Goal: Information Seeking & Learning: Learn about a topic

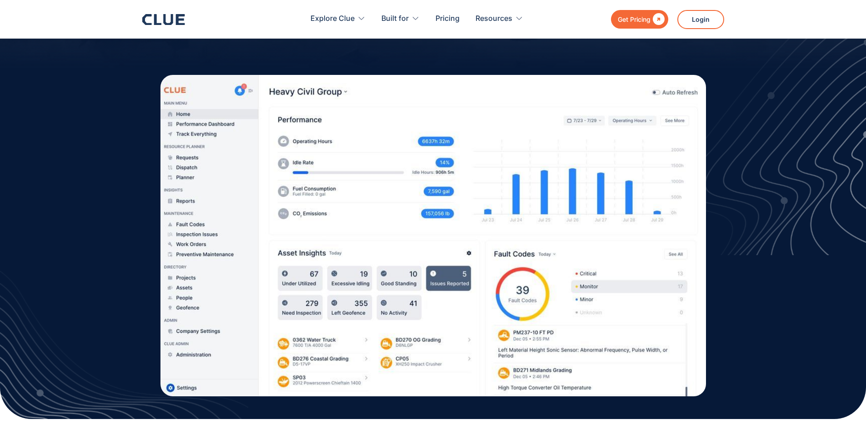
scroll to position [227, 0]
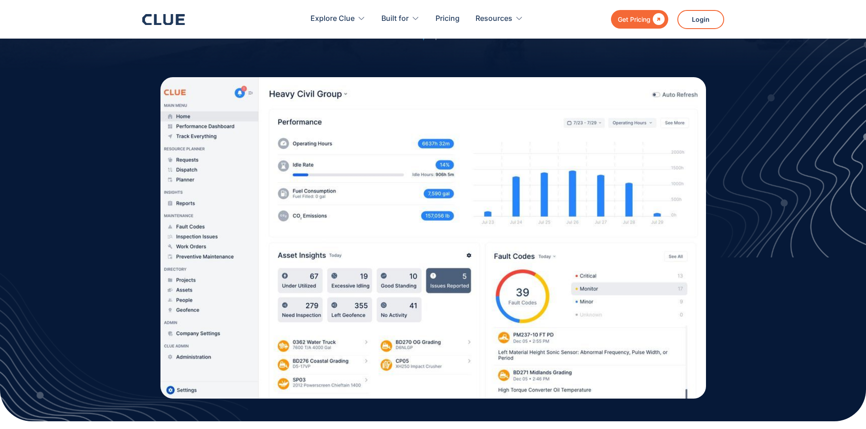
click at [289, 219] on img at bounding box center [432, 238] width 545 height 322
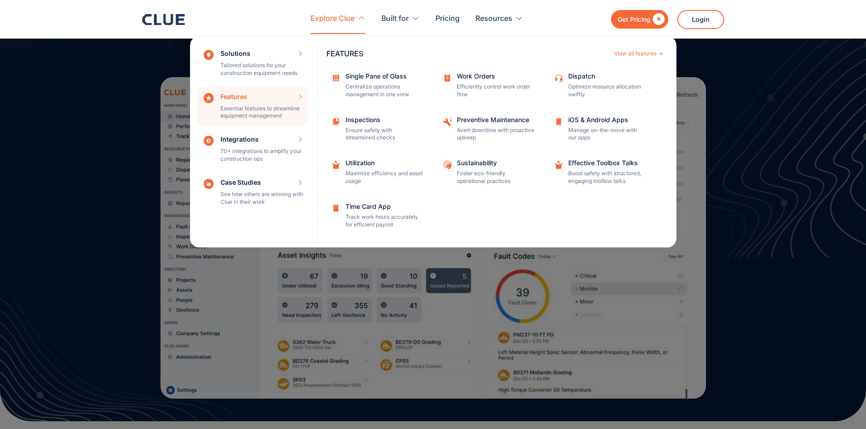
click at [241, 106] on div "Features Essential features to streamline equipment management Features View al…" at bounding box center [252, 106] width 111 height 41
click at [238, 107] on div "Features Essential features to streamline equipment management Features View al…" at bounding box center [252, 106] width 111 height 41
click at [252, 103] on div "Features Essential features to streamline equipment management Features View al…" at bounding box center [252, 106] width 111 height 41
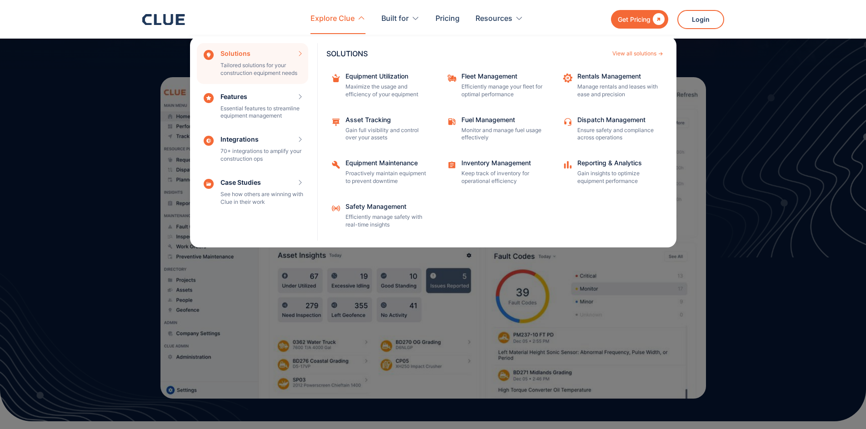
click at [268, 66] on div "Solutions Tailored solutions for your construction equipment needs SOLUTIONS Vi…" at bounding box center [252, 63] width 111 height 41
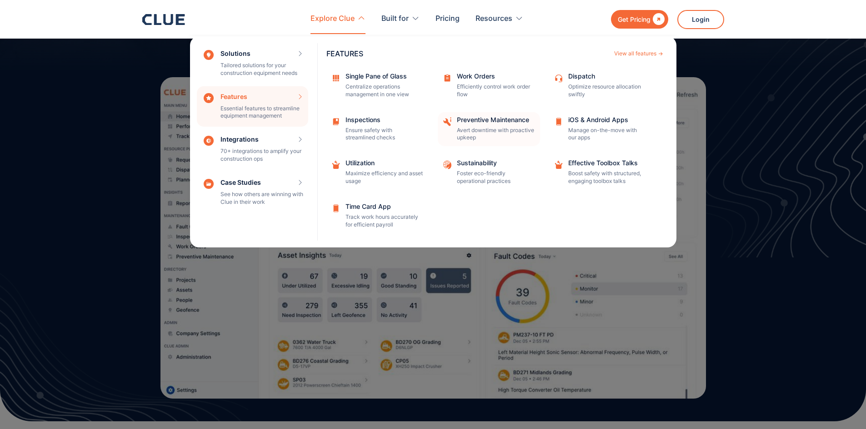
click at [481, 132] on p "Avert downtime with proactive upkeep" at bounding box center [495, 134] width 77 height 15
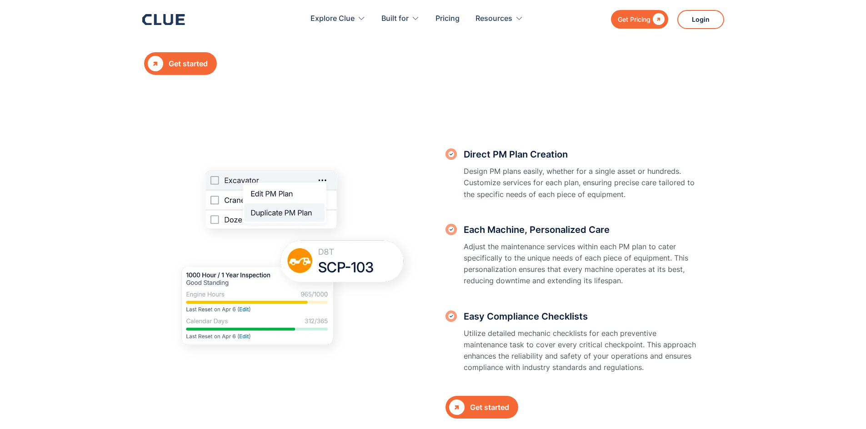
scroll to position [318, 0]
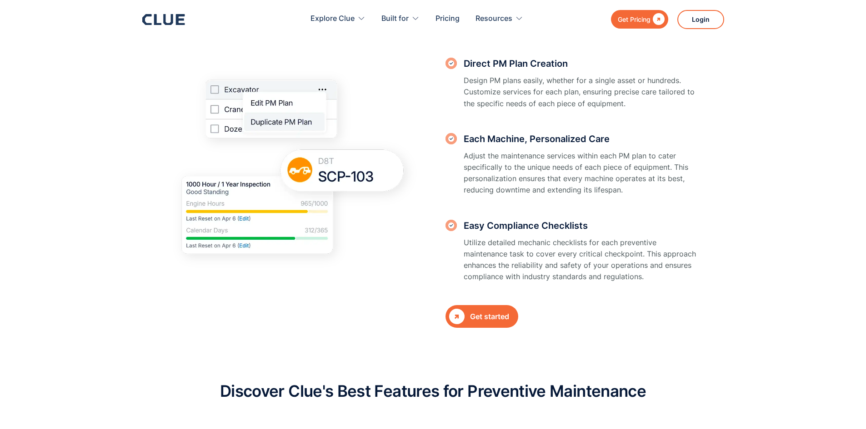
click at [522, 63] on h3 "Direct PM Plan Creation" at bounding box center [582, 64] width 238 height 14
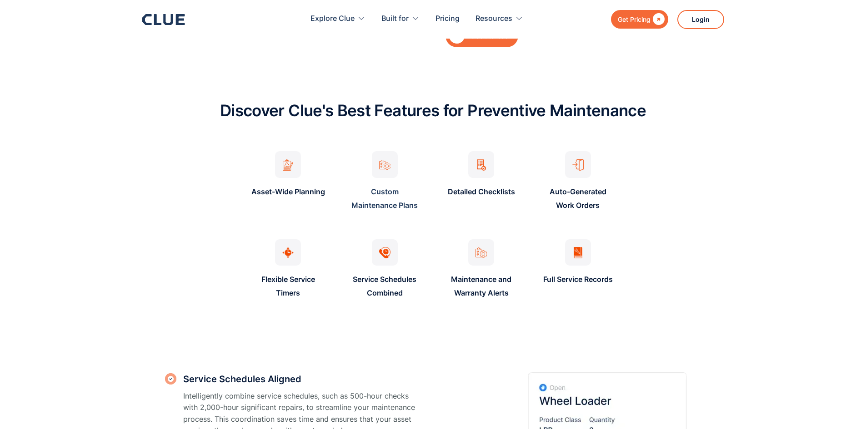
scroll to position [591, 0]
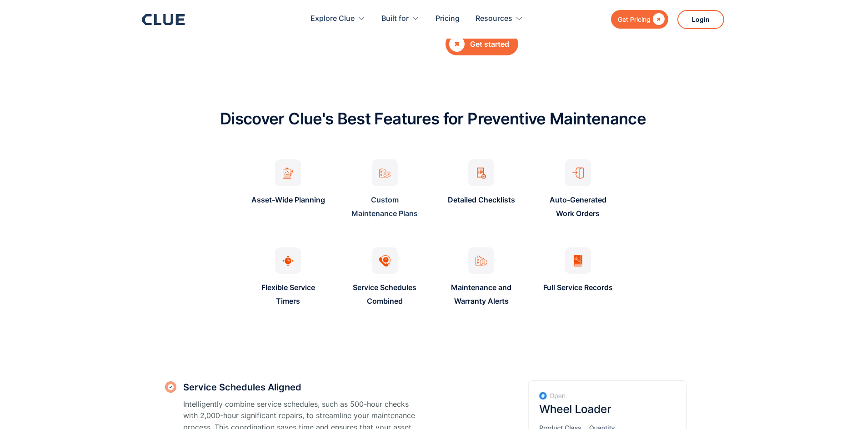
click at [471, 174] on div at bounding box center [481, 172] width 26 height 27
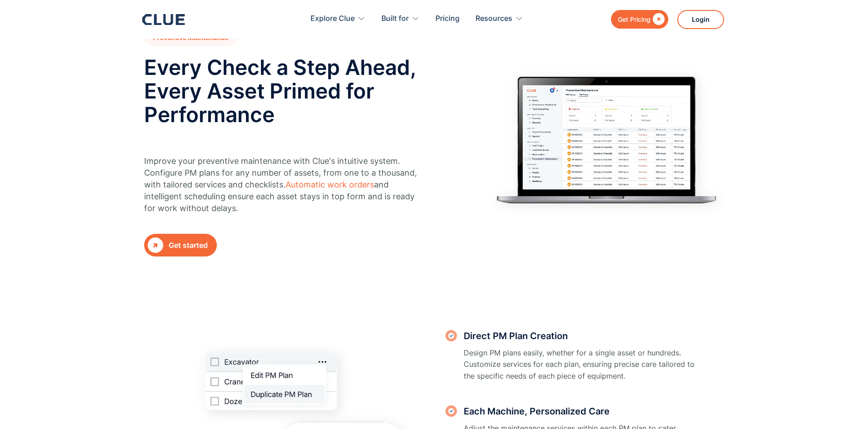
scroll to position [0, 0]
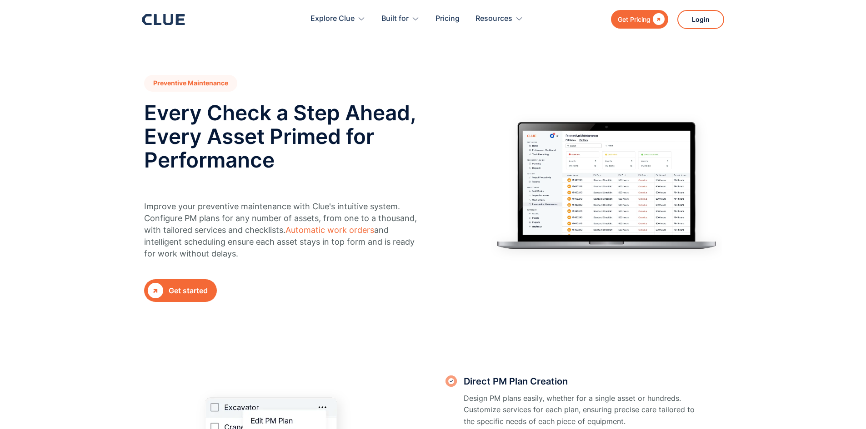
click at [174, 284] on link " Get started" at bounding box center [180, 290] width 73 height 23
click at [165, 19] on icon at bounding box center [168, 19] width 10 height 11
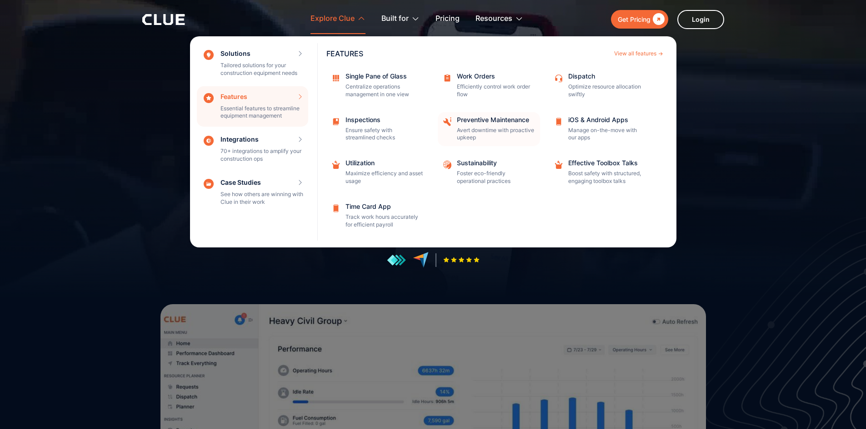
click at [468, 122] on div "Preventive Maintenance" at bounding box center [495, 120] width 77 height 6
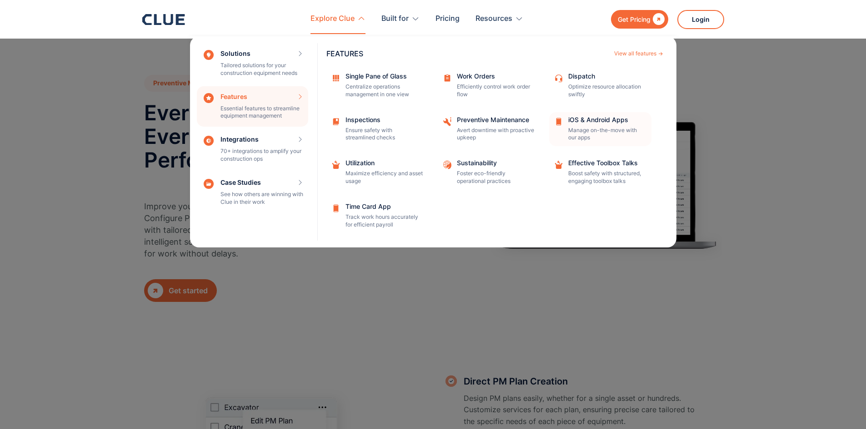
click at [601, 130] on p "Manage on-the-move with our apps" at bounding box center [606, 134] width 77 height 15
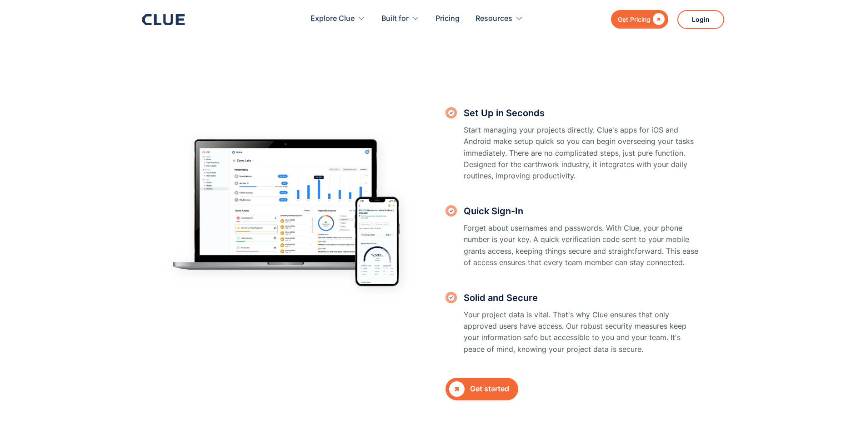
scroll to position [273, 0]
